Goal: Find contact information: Obtain details needed to contact an individual or organization

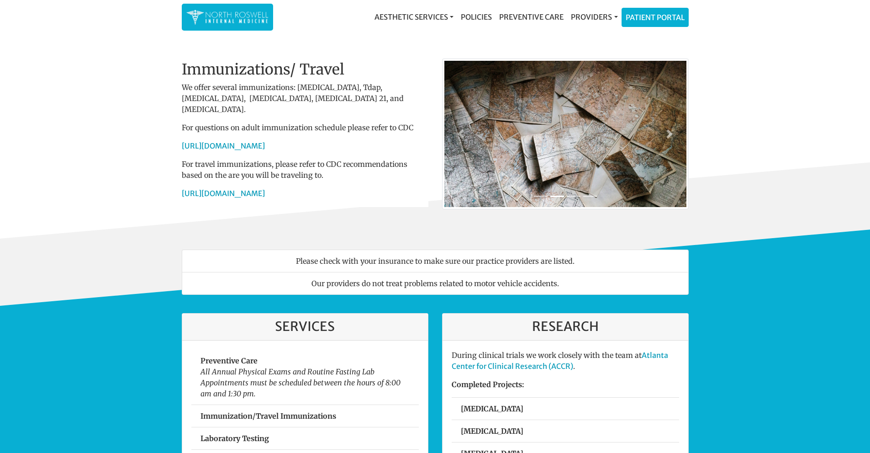
scroll to position [655, 0]
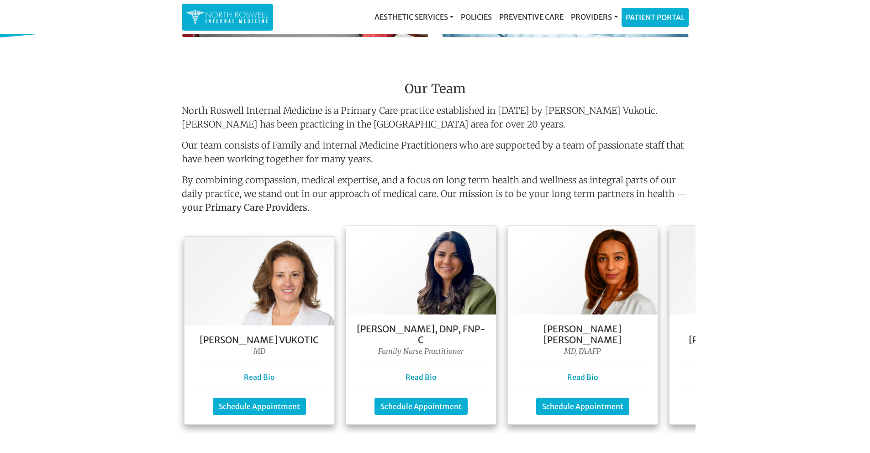
click at [251, 108] on p "North Roswell Internal Medicine is a Primary Care practice established in 2003 …" at bounding box center [435, 117] width 507 height 27
click at [306, 108] on p "North Roswell Internal Medicine is a Primary Care practice established in 2003 …" at bounding box center [435, 117] width 507 height 27
copy p "Internal Medicine"
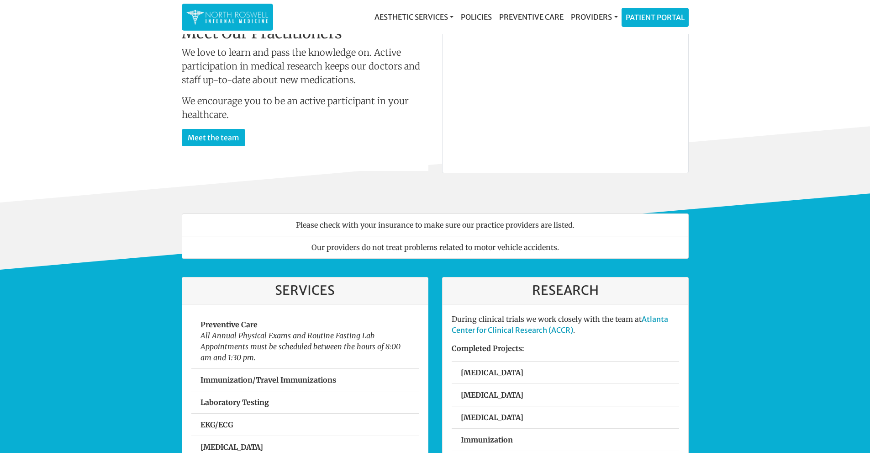
scroll to position [0, 0]
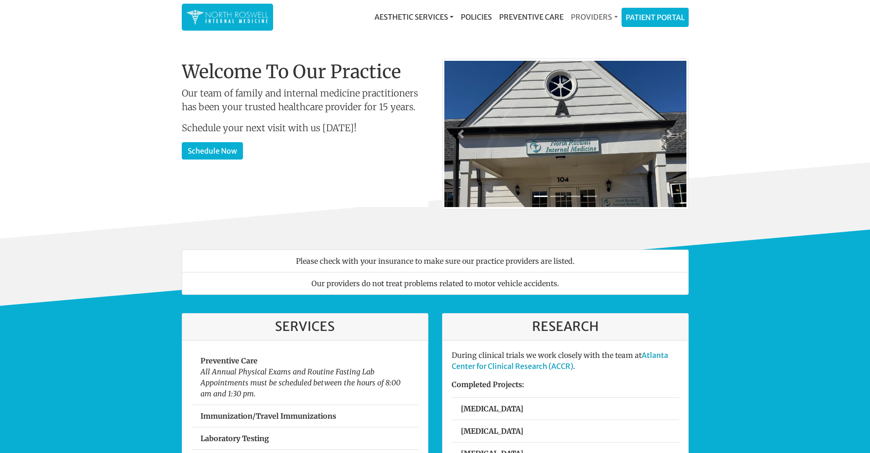
click at [593, 20] on link "Providers" at bounding box center [595, 17] width 54 height 18
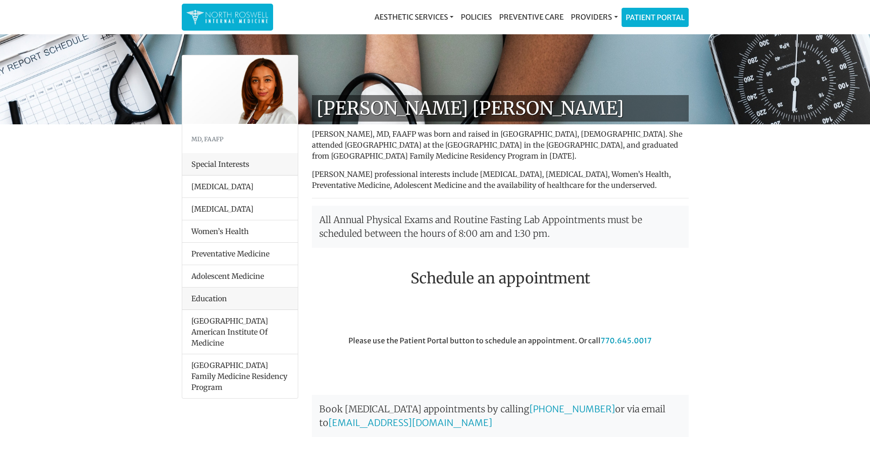
click at [378, 106] on h1 "[PERSON_NAME] [PERSON_NAME]" at bounding box center [500, 108] width 377 height 27
click at [449, 114] on h1 "[PERSON_NAME] [PERSON_NAME]" at bounding box center [500, 108] width 377 height 27
copy h1 "Farah Mubarak"
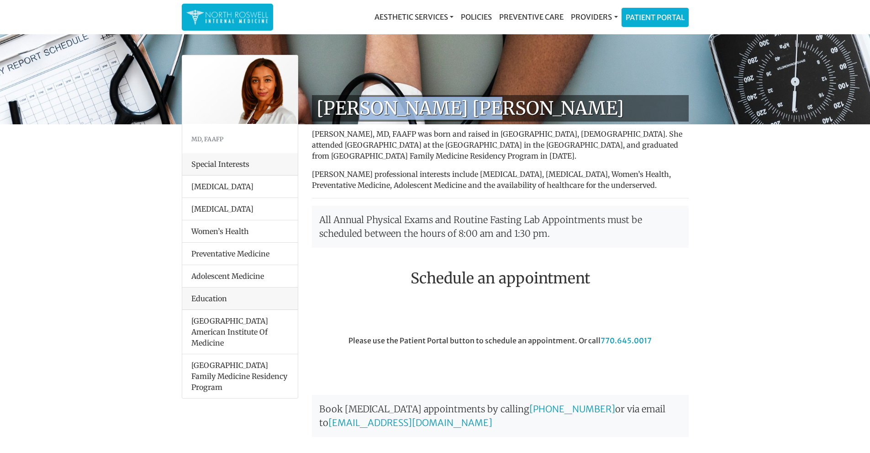
drag, startPoint x: 262, startPoint y: 162, endPoint x: 190, endPoint y: 162, distance: 72.2
click at [190, 162] on div "Special Interests" at bounding box center [240, 164] width 116 height 22
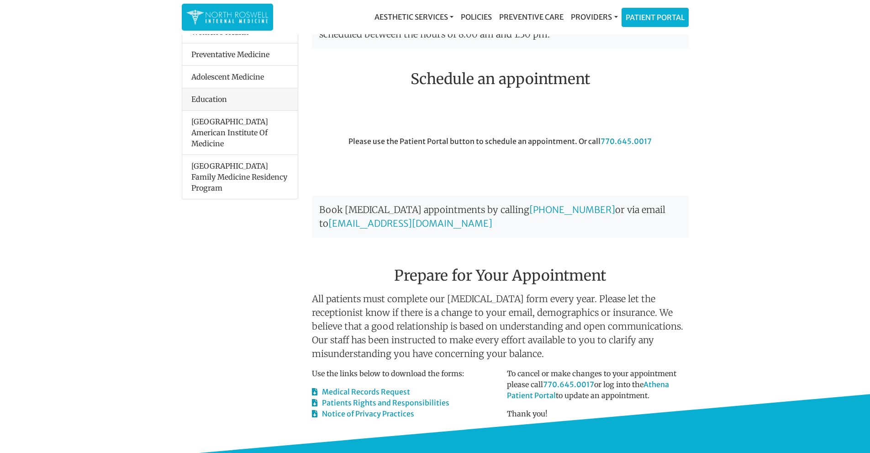
scroll to position [46, 0]
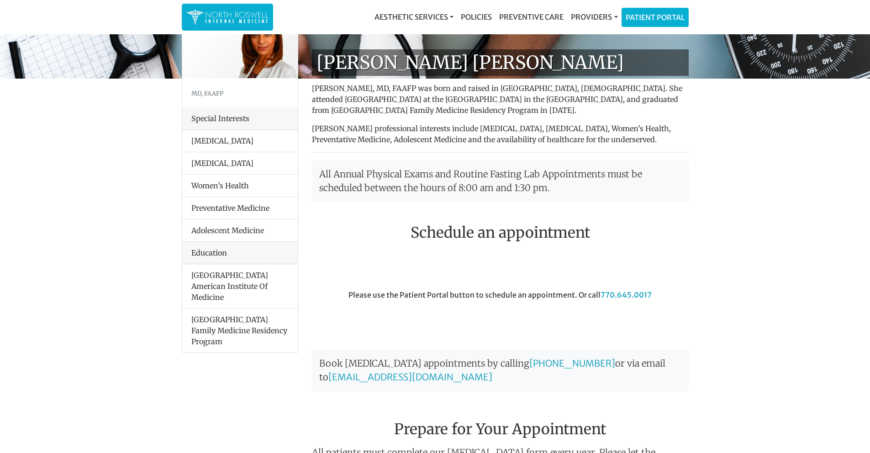
click at [382, 170] on p "All Annual Physical Exams and Routine Fasting Lab Appointments must be schedule…" at bounding box center [500, 181] width 377 height 42
copy p "Physical"
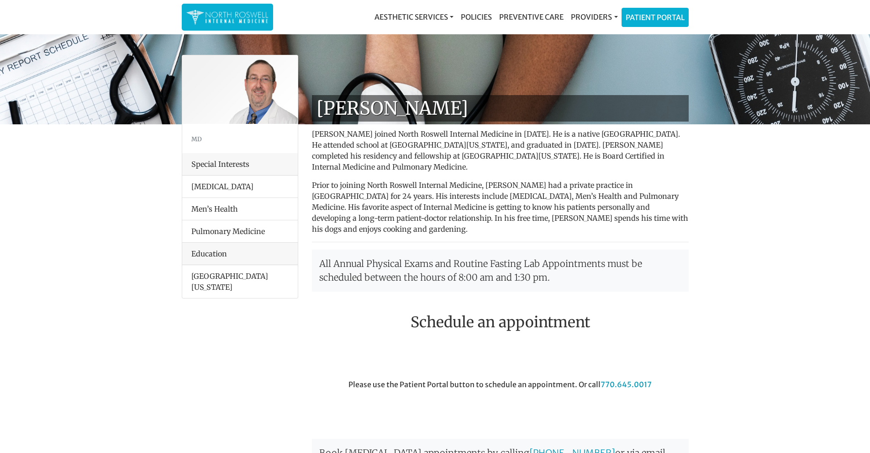
click at [389, 116] on h1 "[PERSON_NAME]" at bounding box center [500, 108] width 377 height 27
click at [388, 116] on h1 "[PERSON_NAME]" at bounding box center [500, 108] width 377 height 27
click at [446, 110] on h1 "[PERSON_NAME]" at bounding box center [500, 108] width 377 height 27
copy h1 "George Kanes"
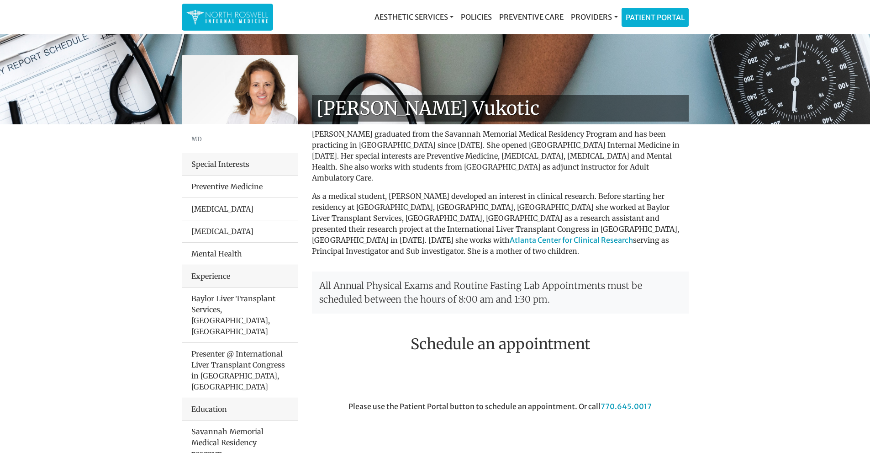
click at [384, 107] on h1 "[PERSON_NAME] Vukotic" at bounding box center [500, 108] width 377 height 27
click at [443, 106] on h1 "[PERSON_NAME] Vukotic" at bounding box center [500, 108] width 377 height 27
copy h1 "Goga Vukotic"
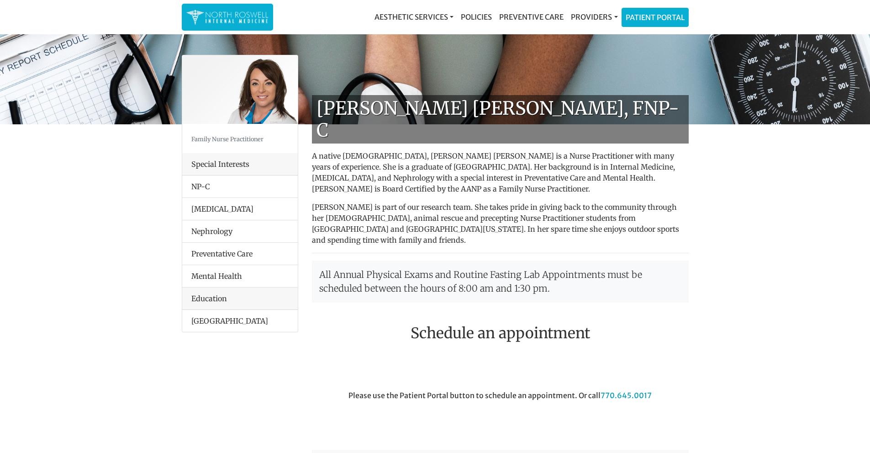
click at [384, 109] on h1 "[PERSON_NAME] [PERSON_NAME], FNP-C" at bounding box center [500, 119] width 377 height 48
click at [453, 101] on h1 "[PERSON_NAME] [PERSON_NAME], FNP-C" at bounding box center [500, 119] width 377 height 48
copy h1 "Weeks Leger"
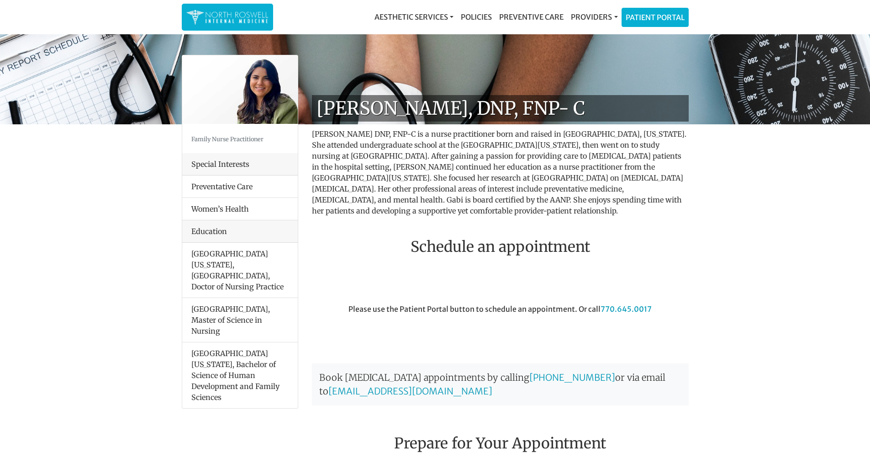
click at [326, 106] on h1 "[PERSON_NAME], DNP, FNP- C" at bounding box center [500, 108] width 377 height 27
click at [409, 109] on h1 "[PERSON_NAME], DNP, FNP- C" at bounding box center [500, 108] width 377 height 27
copy h1 "[PERSON_NAME]"
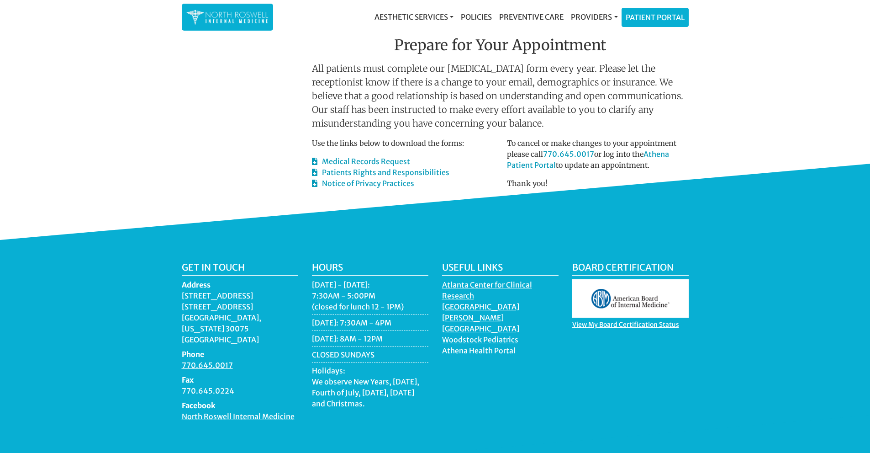
scroll to position [414, 0]
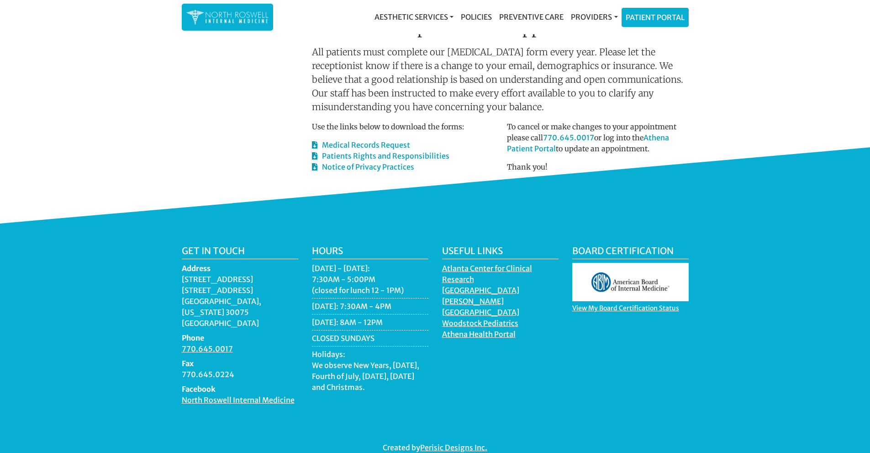
drag, startPoint x: 274, startPoint y: 289, endPoint x: 180, endPoint y: 271, distance: 95.5
click at [180, 271] on div "Get in touch Address [STREET_ADDRESS][US_STATE] Phone 770.645.0017 Fax 770.645.…" at bounding box center [240, 328] width 130 height 167
copy dd "[STREET_ADDRESS][US_STATE]"
